Goal: Check status

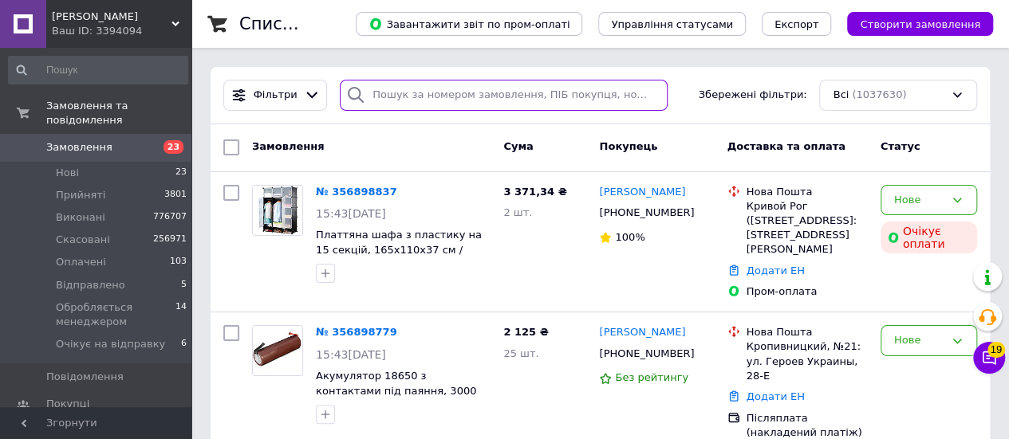
click at [415, 81] on input "search" at bounding box center [504, 95] width 328 height 31
paste input "356875702"
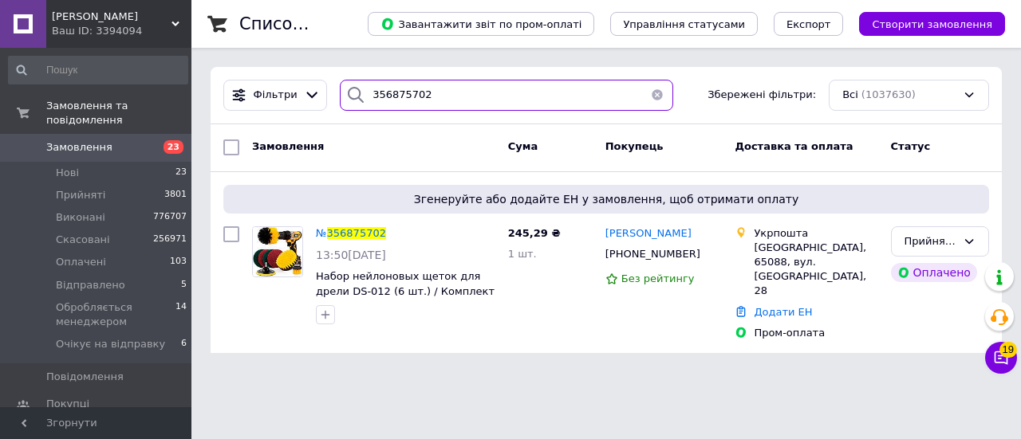
type input "356875702"
click at [436, 97] on input "356875702" at bounding box center [506, 95] width 333 height 31
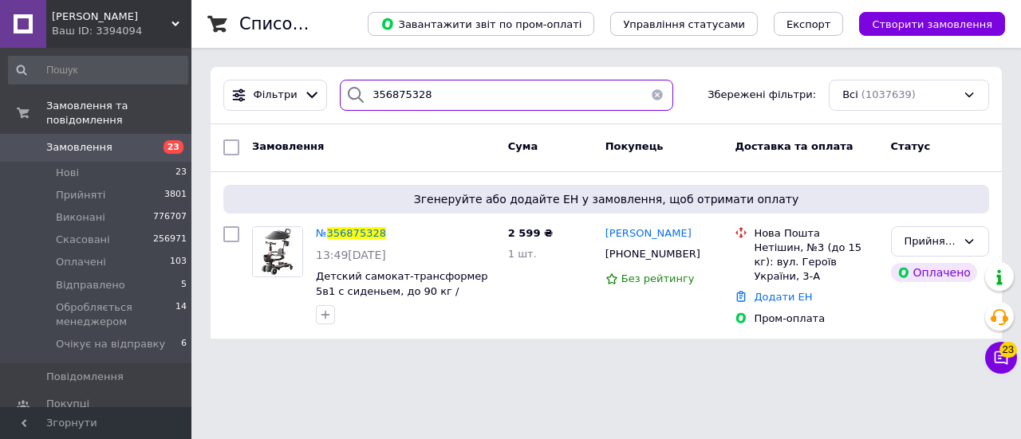
type input "356875328"
